Goal: Register for event/course

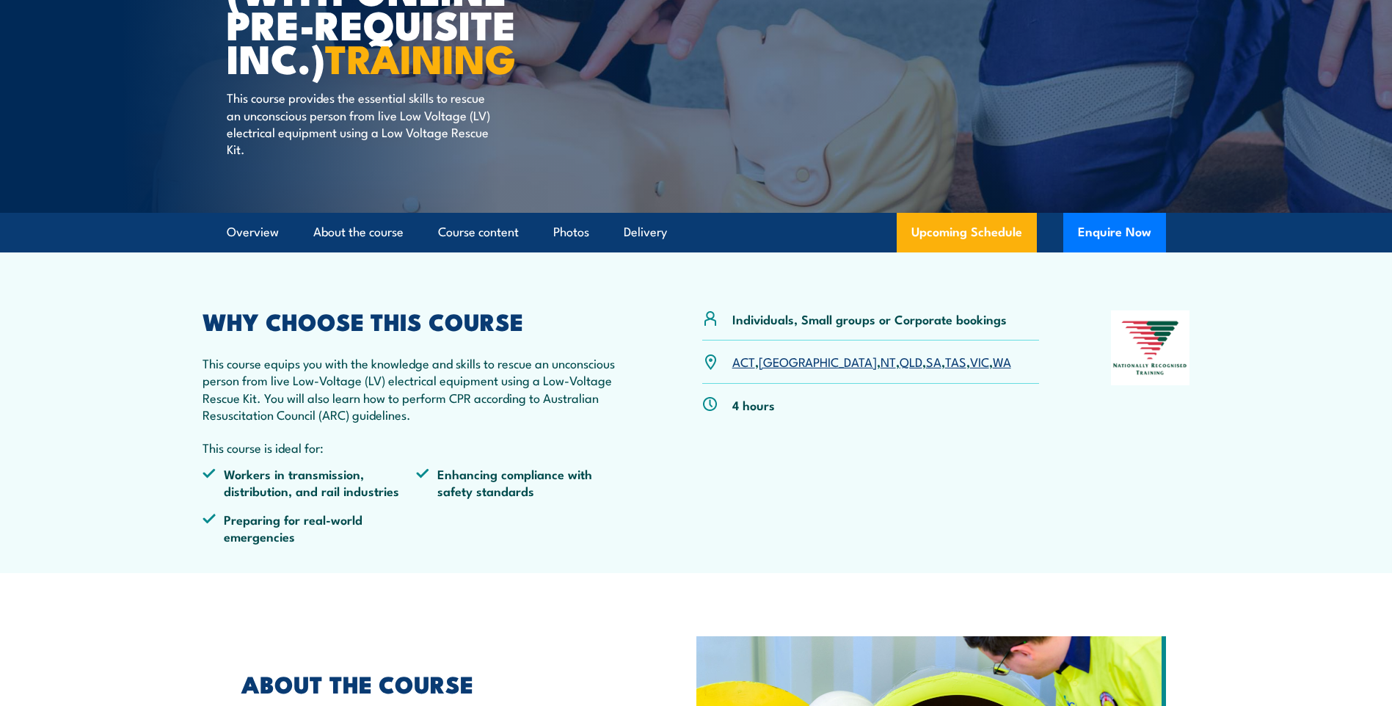
scroll to position [367, 0]
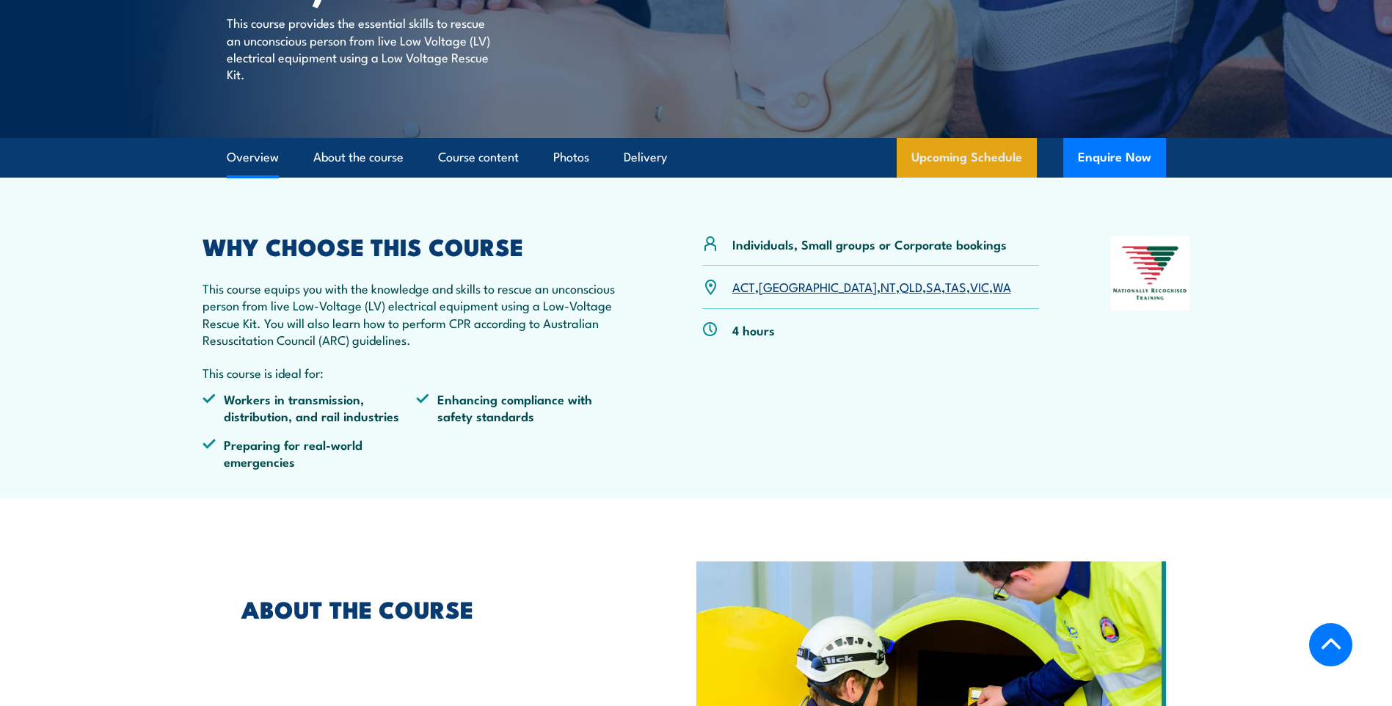
click at [929, 159] on link "Upcoming Schedule" at bounding box center [967, 158] width 140 height 40
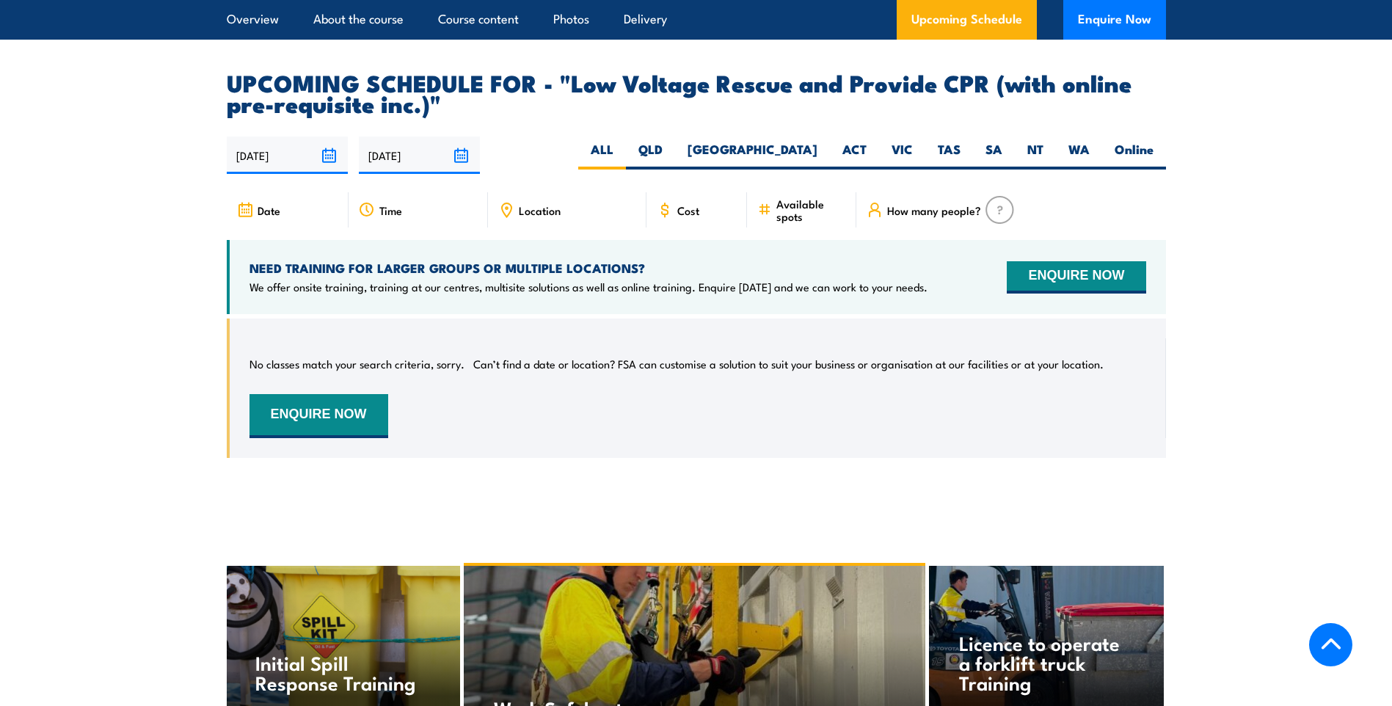
scroll to position [2144, 0]
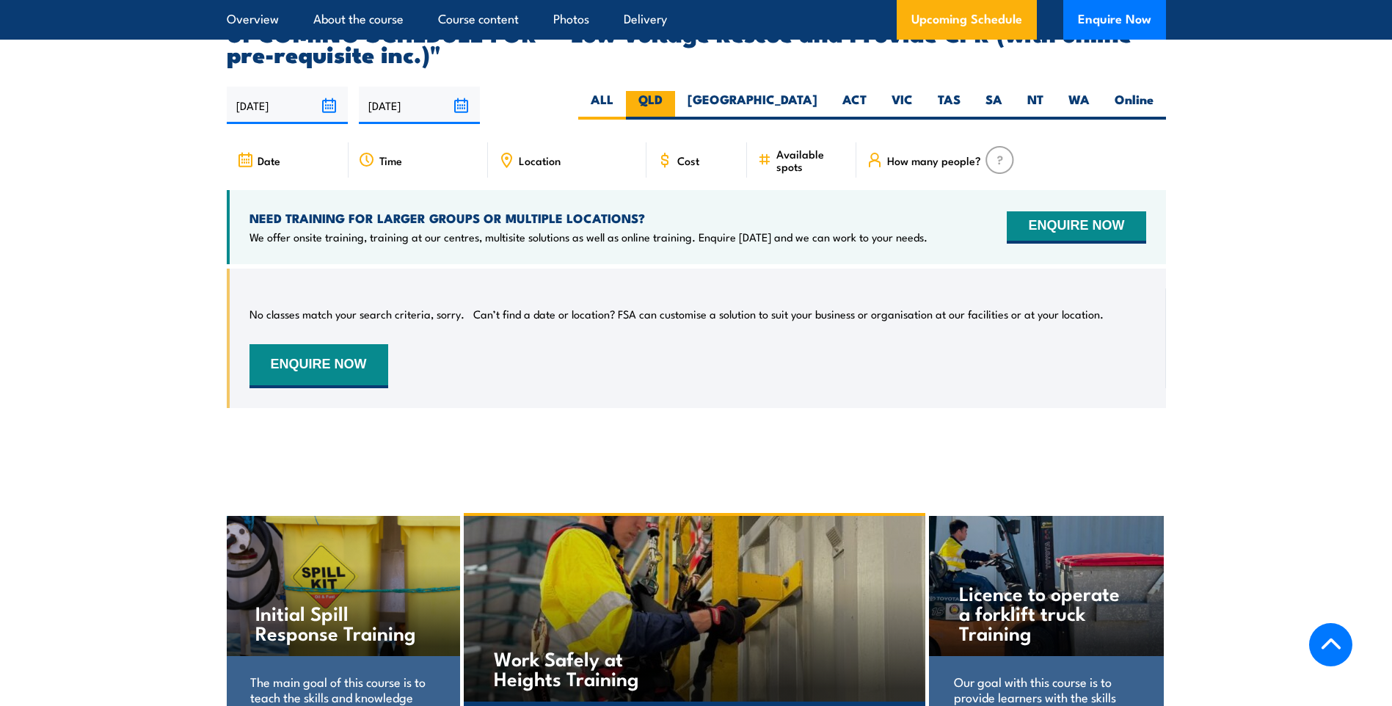
click at [675, 91] on label "QLD" at bounding box center [650, 105] width 49 height 29
click at [672, 91] on input "QLD" at bounding box center [668, 96] width 10 height 10
radio input "true"
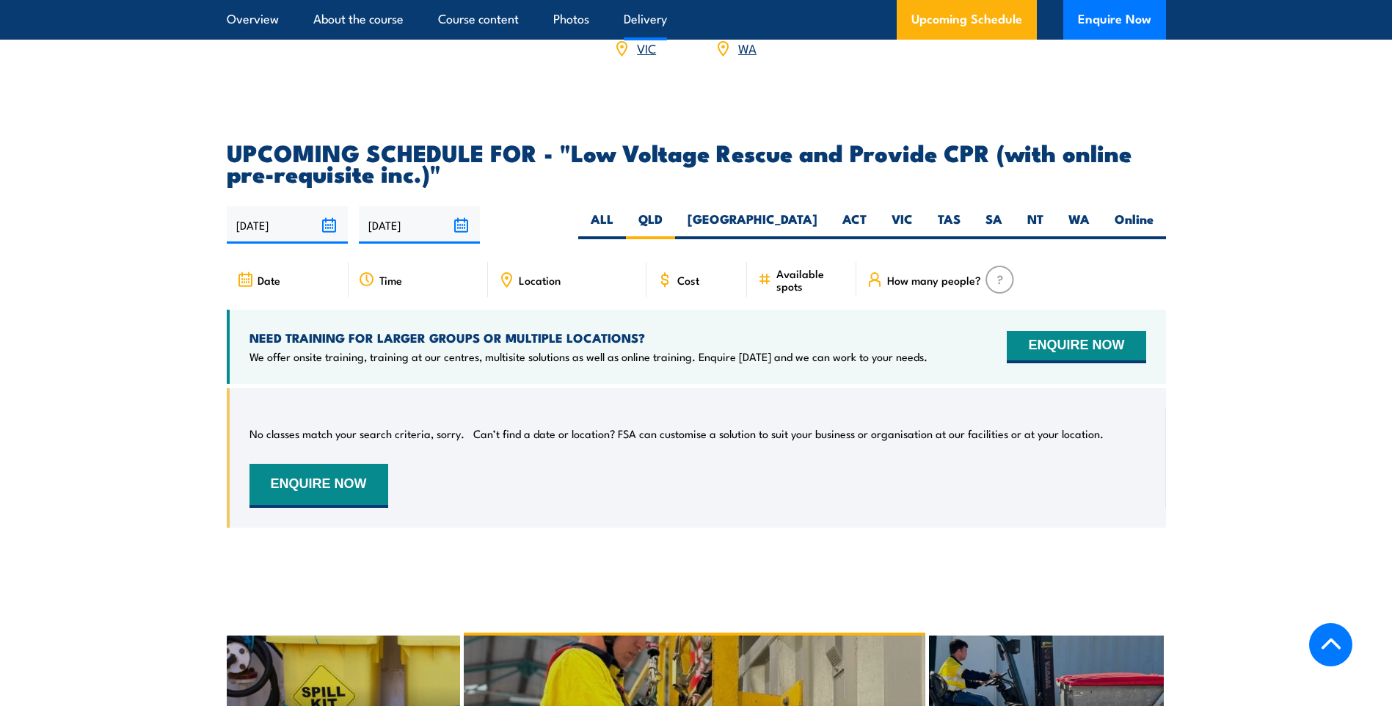
scroll to position [2144, 0]
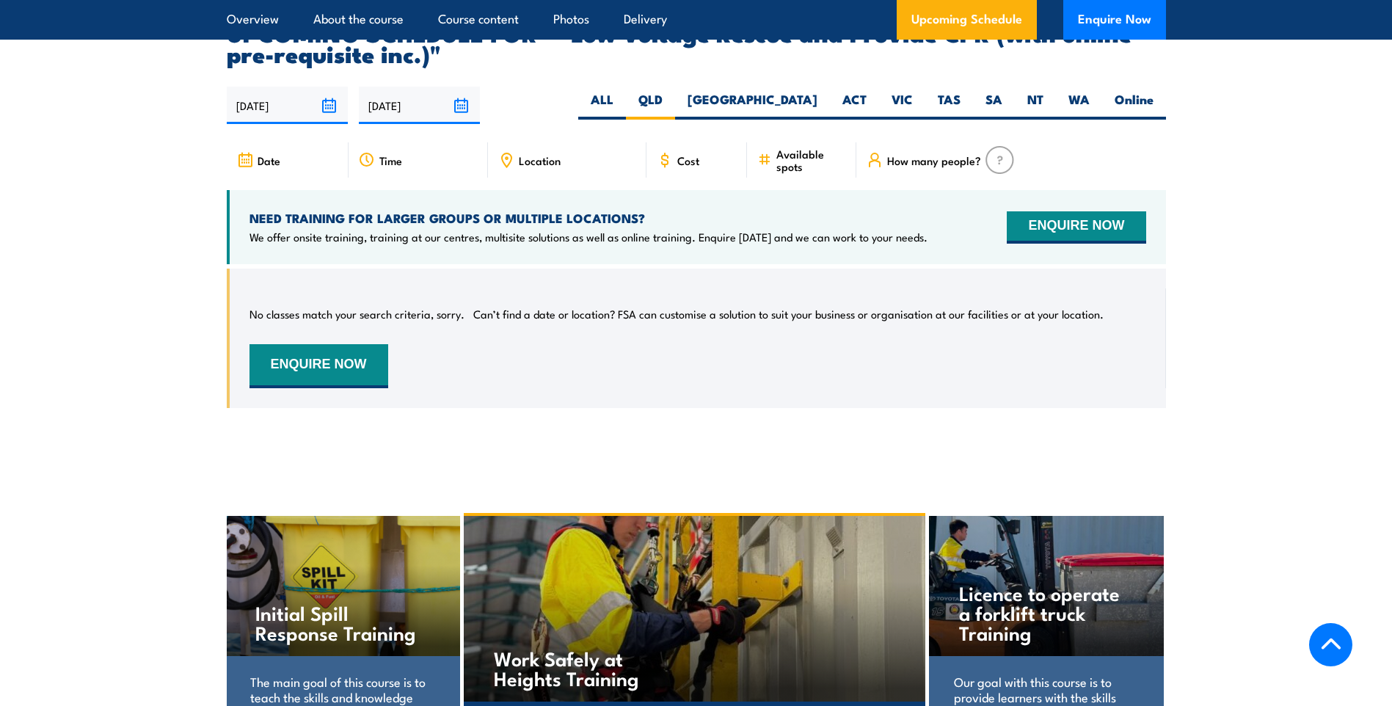
click at [396, 154] on span "Time" at bounding box center [390, 160] width 23 height 12
